Goal: Information Seeking & Learning: Learn about a topic

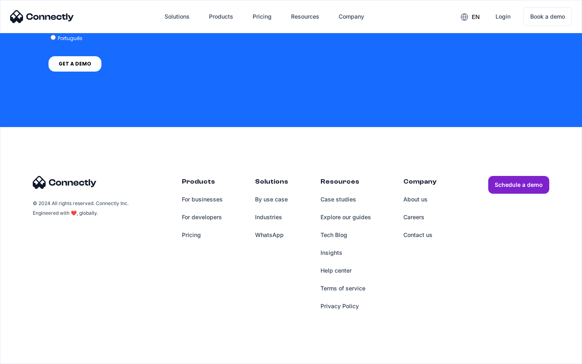
scroll to position [605, 0]
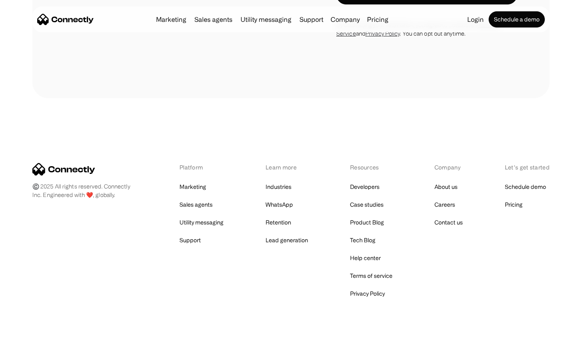
scroll to position [858, 0]
